Goal: Find specific fact

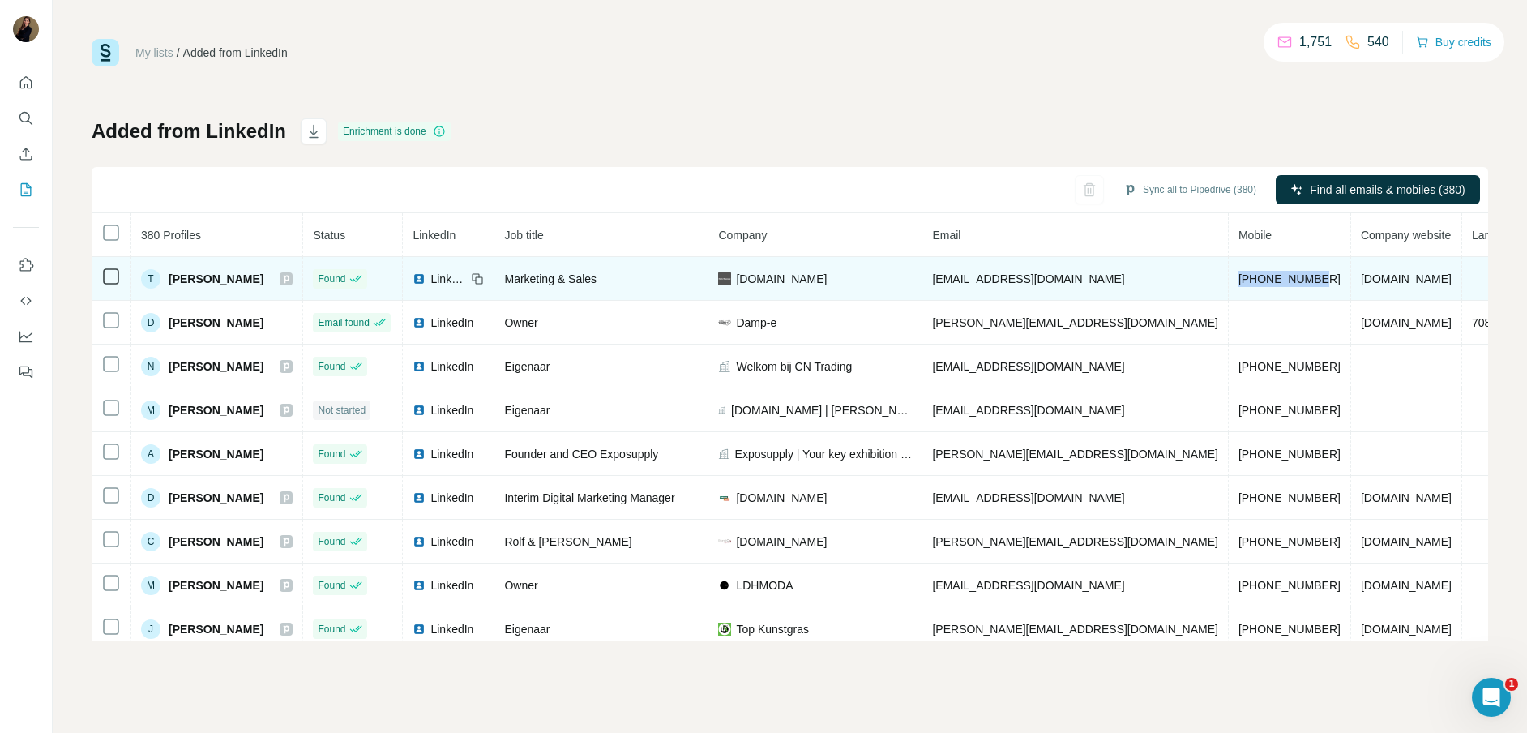
drag, startPoint x: 1245, startPoint y: 278, endPoint x: 1160, endPoint y: 283, distance: 85.2
click at [1228, 283] on td "+31622952892" at bounding box center [1289, 279] width 122 height 44
copy span "+31622952892"
